Goal: Task Accomplishment & Management: Complete application form

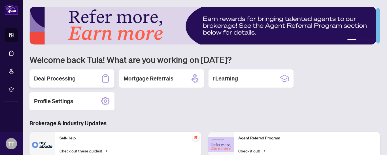
click at [54, 76] on h2 "Deal Processing" at bounding box center [55, 79] width 42 height 8
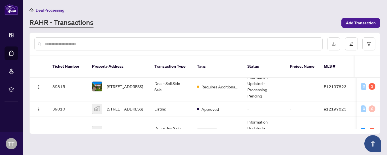
scroll to position [44, 0]
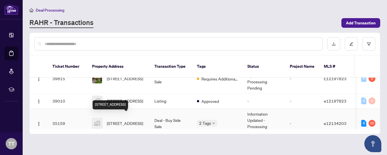
click at [122, 120] on span "[STREET_ADDRESS]" at bounding box center [125, 123] width 36 height 6
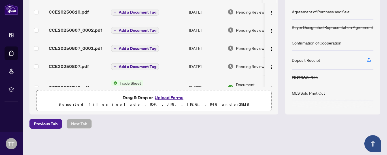
scroll to position [73, 0]
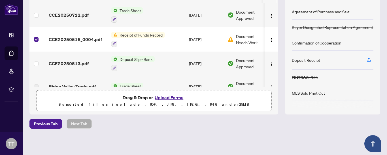
click at [162, 97] on button "Upload Forms" at bounding box center [169, 97] width 32 height 7
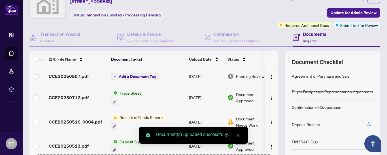
scroll to position [0, 0]
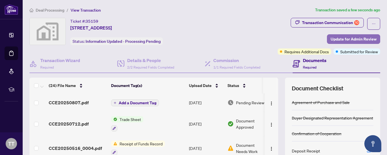
click at [350, 37] on span "Update for Admin Review" at bounding box center [354, 39] width 46 height 9
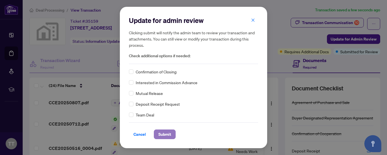
click at [166, 133] on span "Submit" at bounding box center [165, 134] width 13 height 9
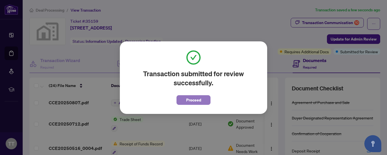
click at [194, 100] on span "Proceed" at bounding box center [193, 100] width 15 height 9
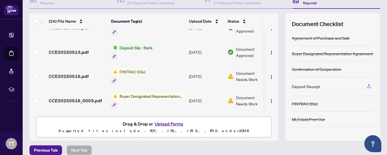
scroll to position [83, 0]
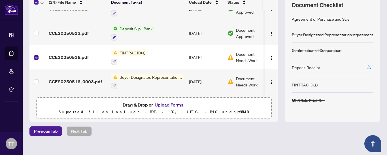
click at [170, 103] on button "Upload Forms" at bounding box center [169, 104] width 32 height 7
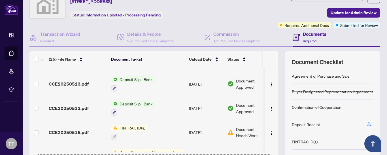
scroll to position [0, 0]
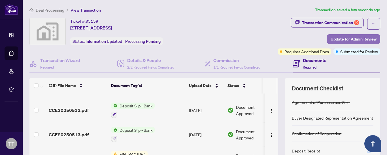
click at [338, 37] on span "Update for Admin Review" at bounding box center [354, 39] width 46 height 9
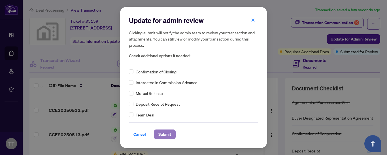
click at [161, 133] on span "Submit" at bounding box center [165, 134] width 13 height 9
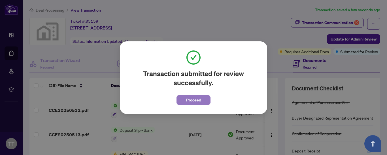
click at [186, 98] on button "Proceed" at bounding box center [194, 100] width 34 height 10
